Goal: Task Accomplishment & Management: Complete application form

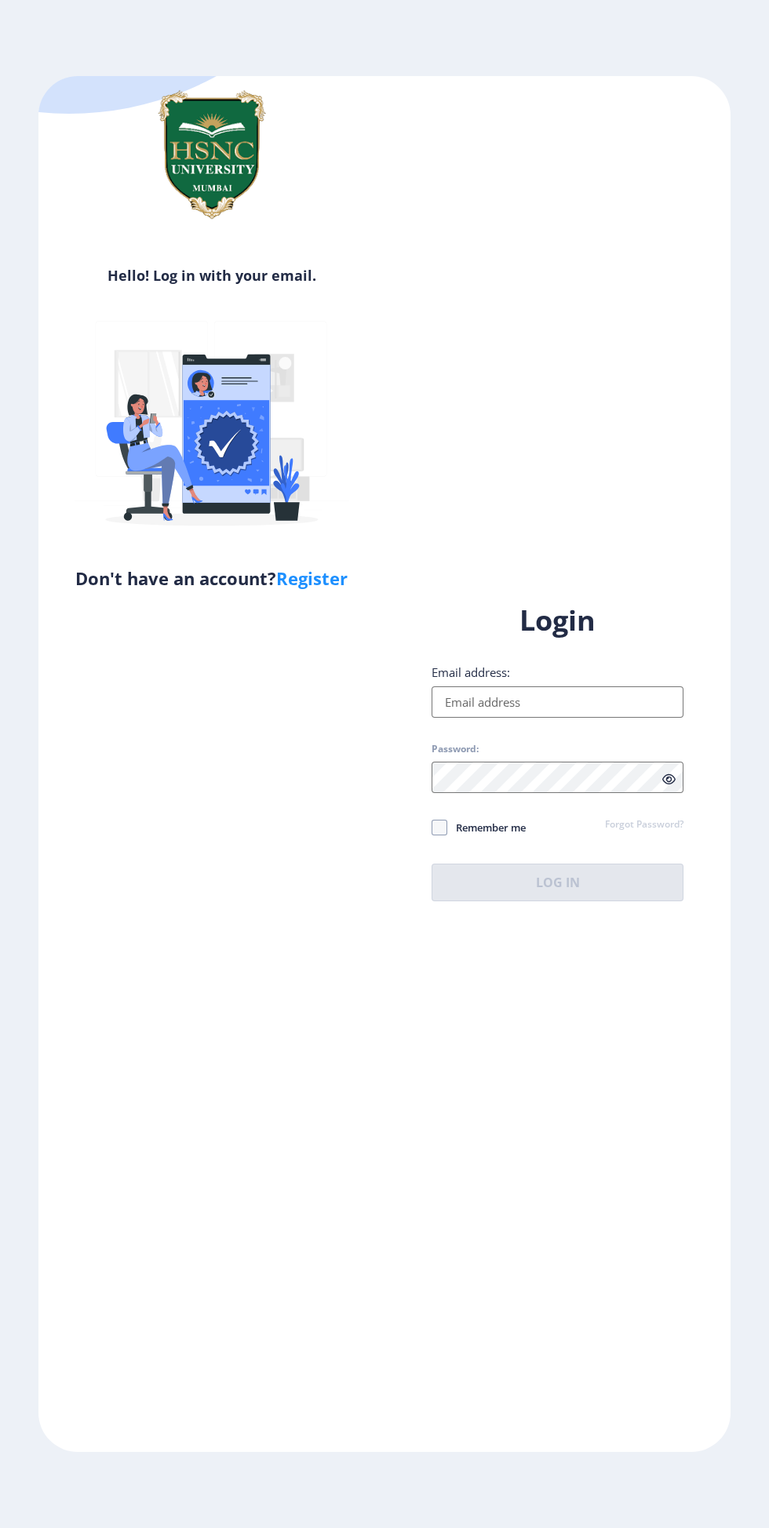
click at [619, 718] on input "Email address:" at bounding box center [557, 701] width 252 height 31
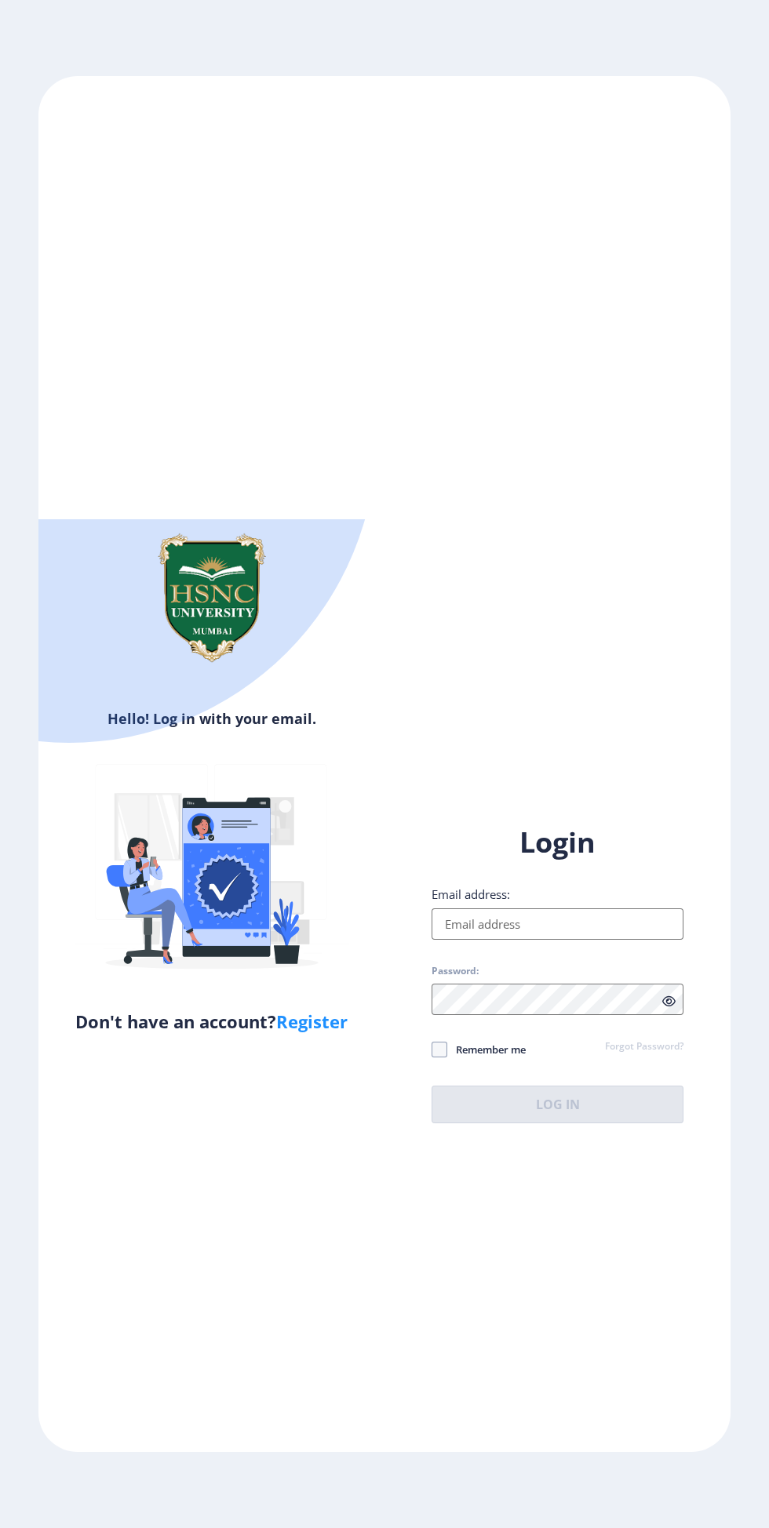
type input "[EMAIL_ADDRESS][DOMAIN_NAME]"
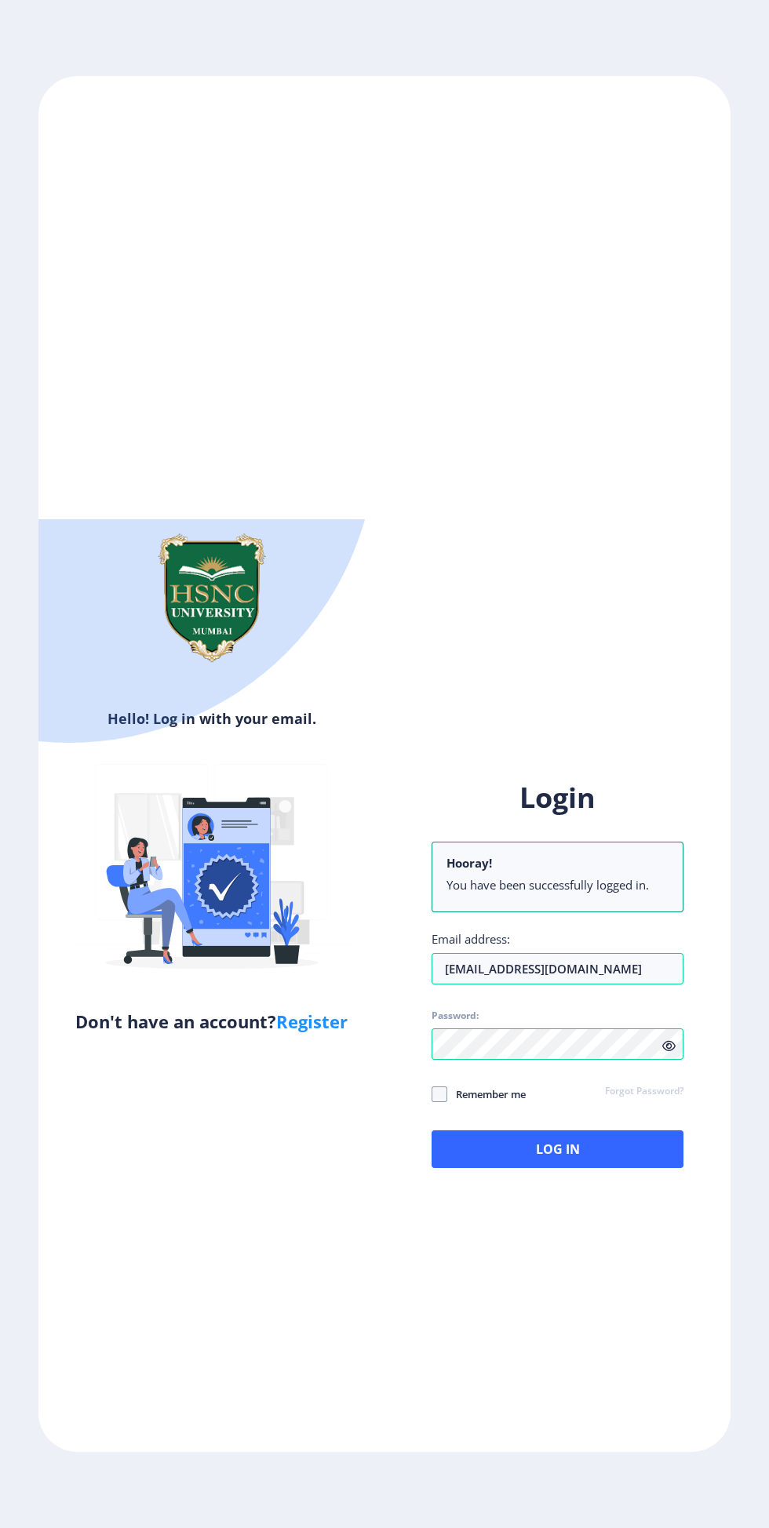
click at [439, 1102] on span at bounding box center [439, 1094] width 16 height 16
click at [432, 1094] on input "Remember me" at bounding box center [431, 1093] width 1 height 1
checkbox input "true"
click at [598, 1168] on button "Log In" at bounding box center [557, 1149] width 252 height 38
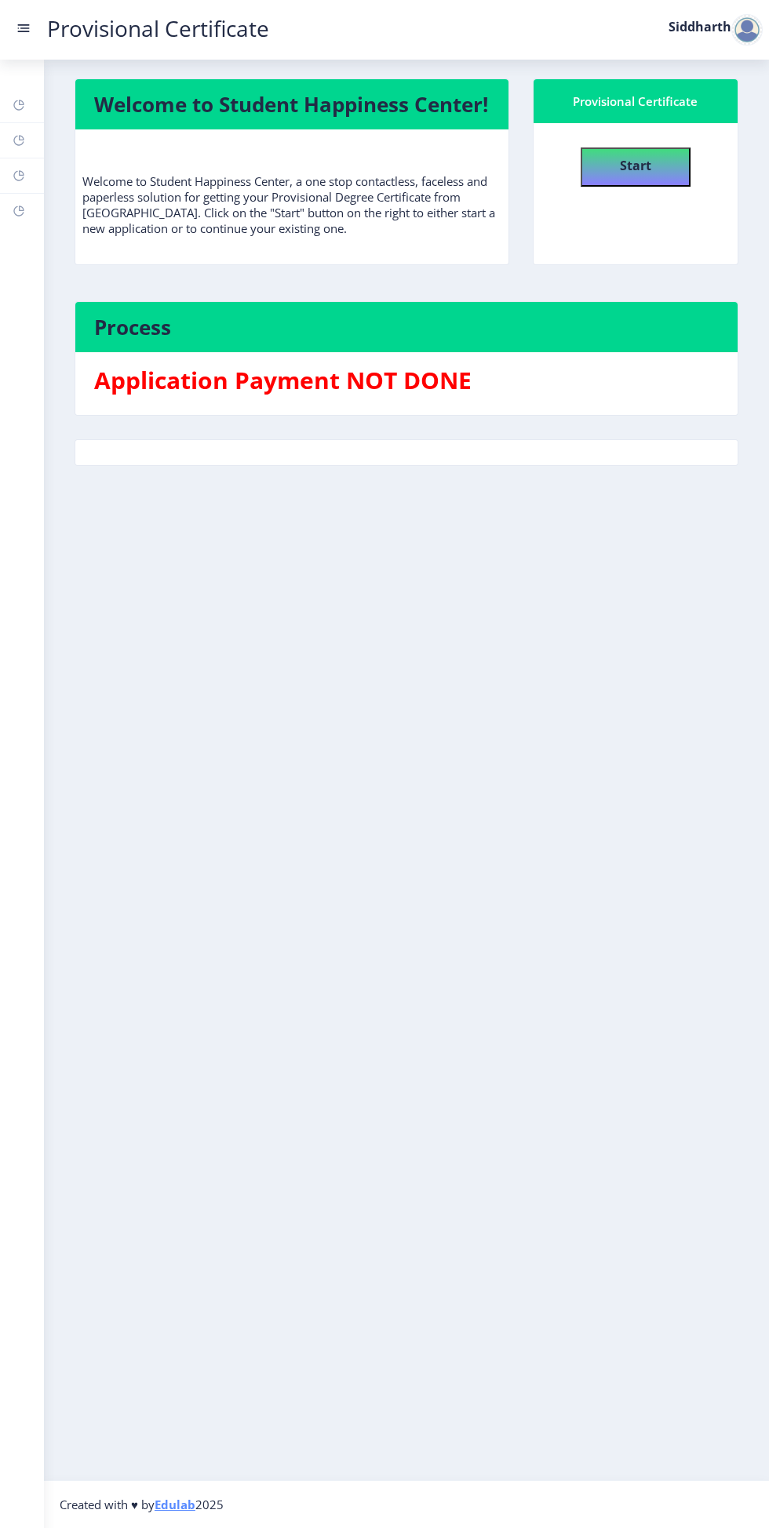
click at [24, 24] on rect at bounding box center [24, 25] width 12 height 2
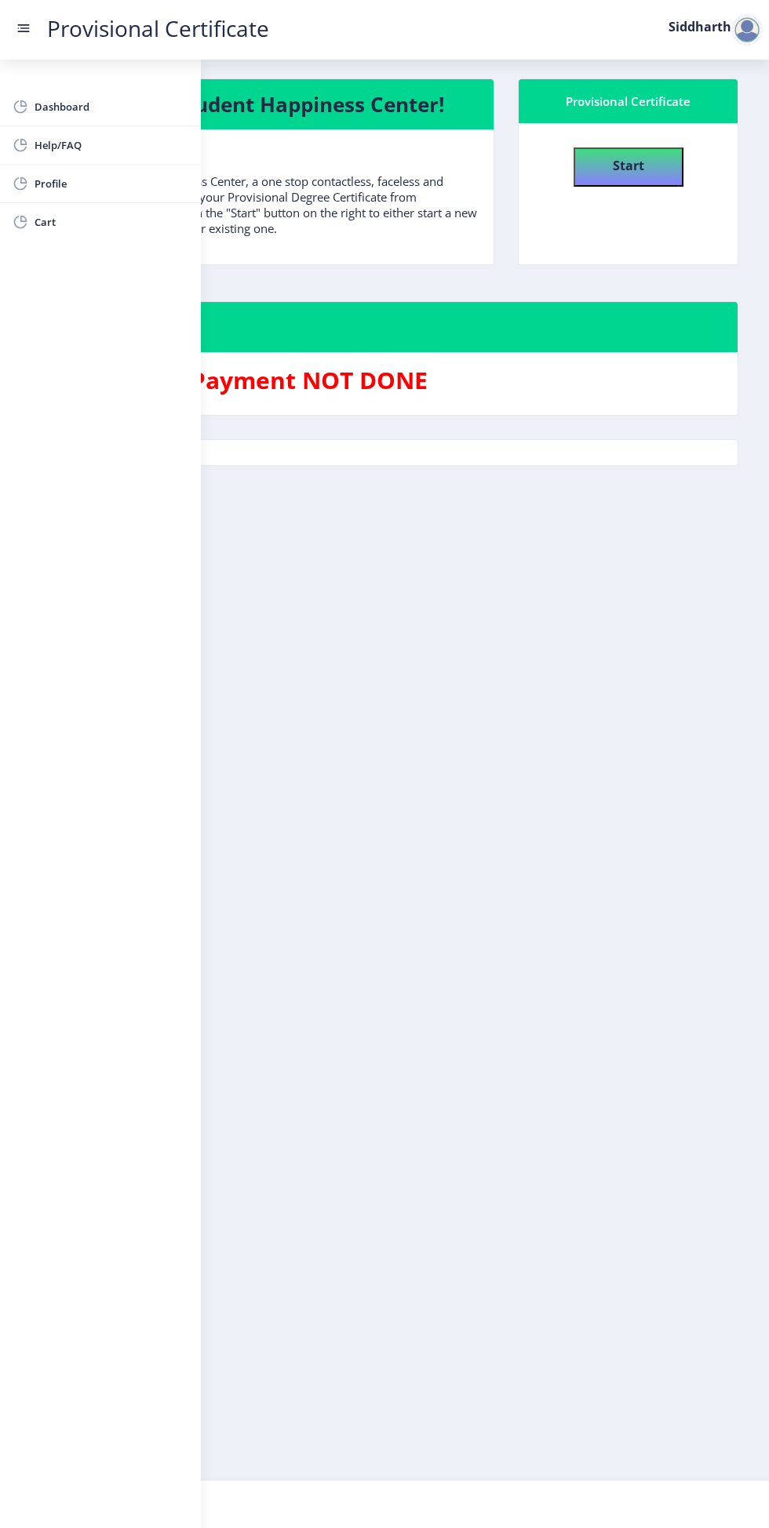
click at [28, 26] on rect at bounding box center [24, 28] width 16 height 16
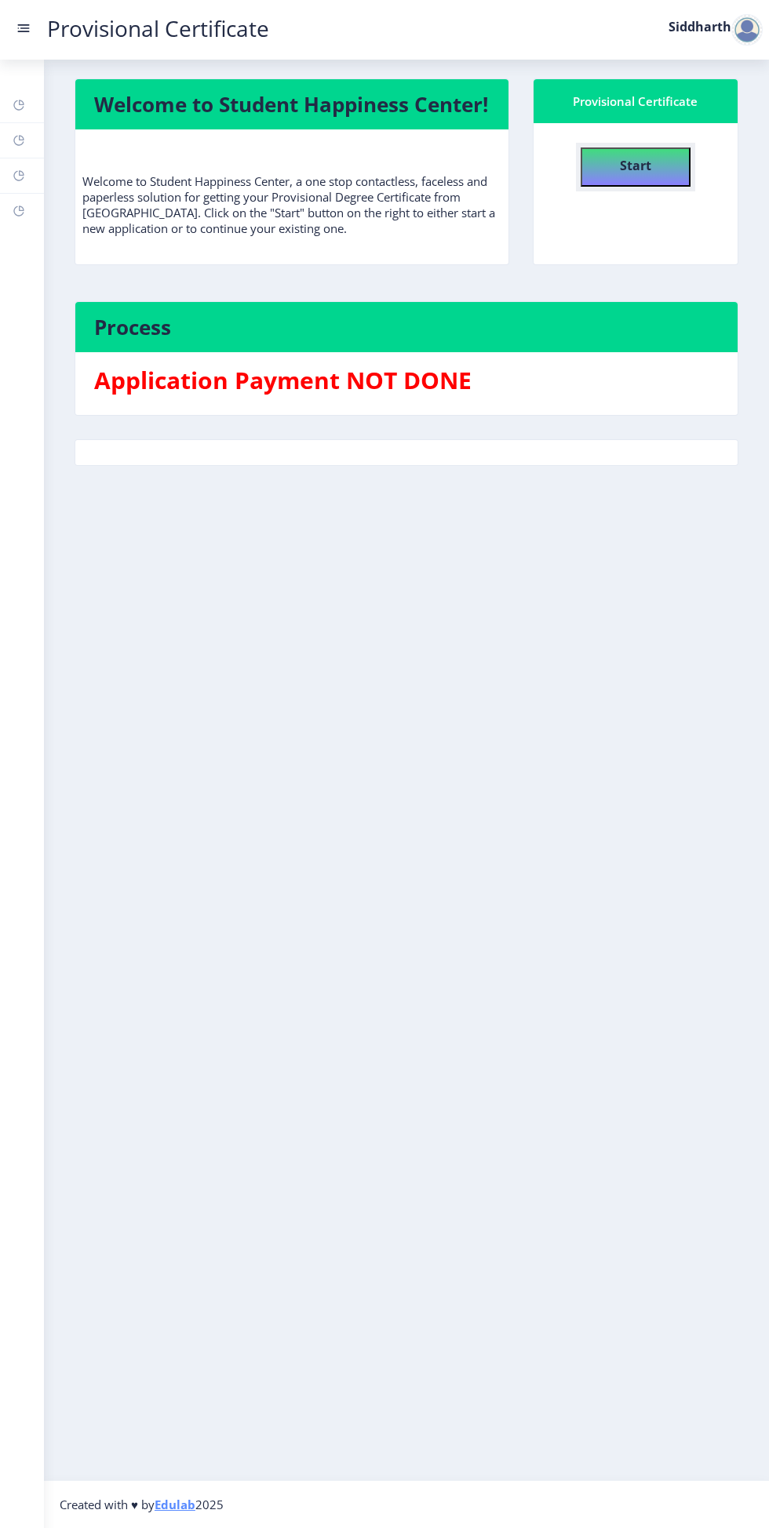
click at [658, 173] on button "Start" at bounding box center [635, 166] width 110 height 39
